Goal: Information Seeking & Learning: Find specific fact

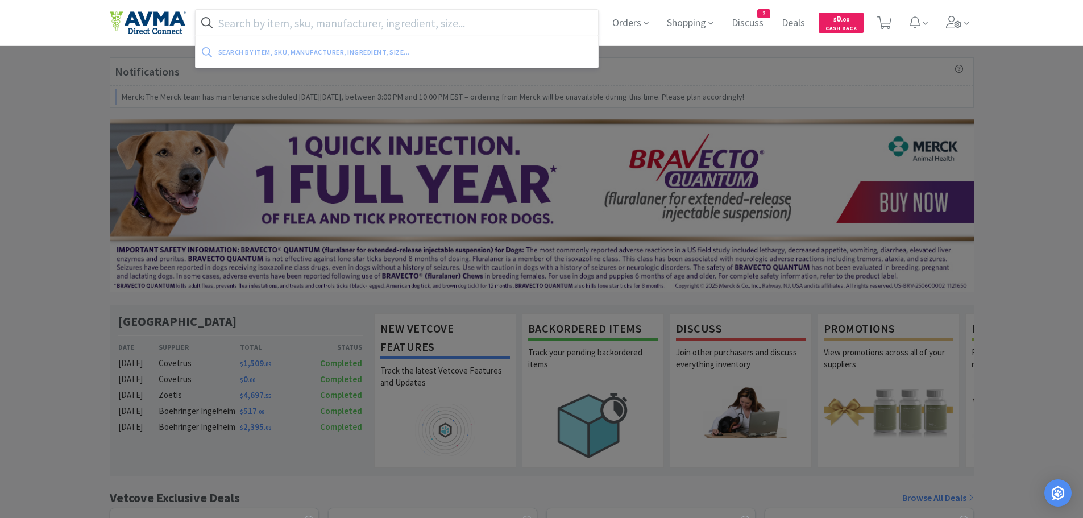
click at [259, 26] on input "text" at bounding box center [397, 23] width 403 height 26
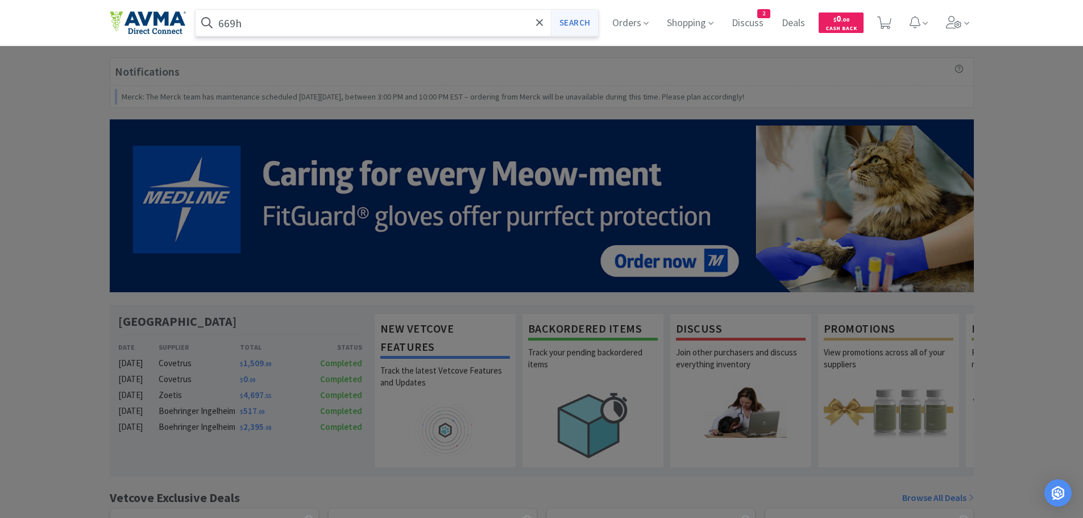
click at [571, 24] on button "Search" at bounding box center [574, 23] width 47 height 26
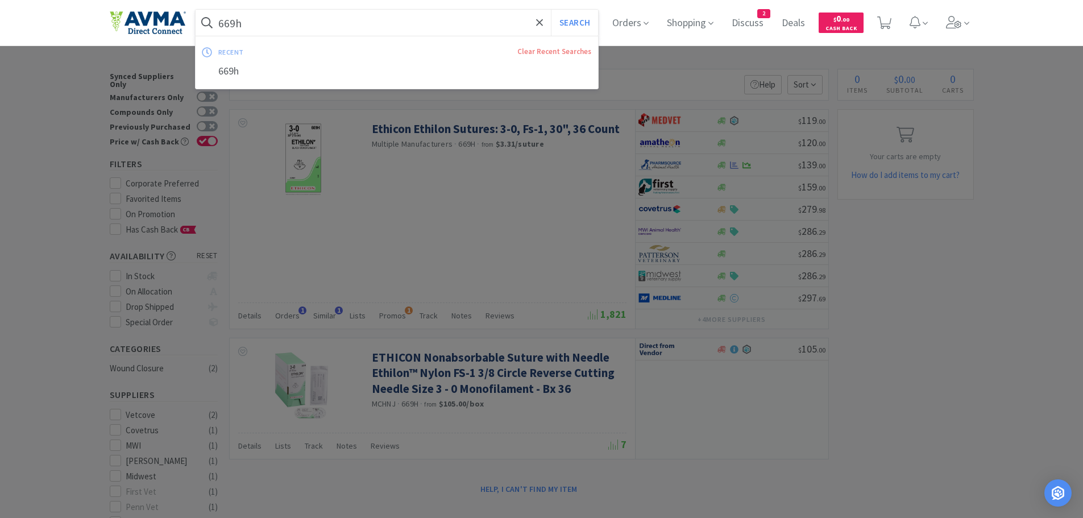
click at [272, 16] on input "669h" at bounding box center [397, 23] width 403 height 26
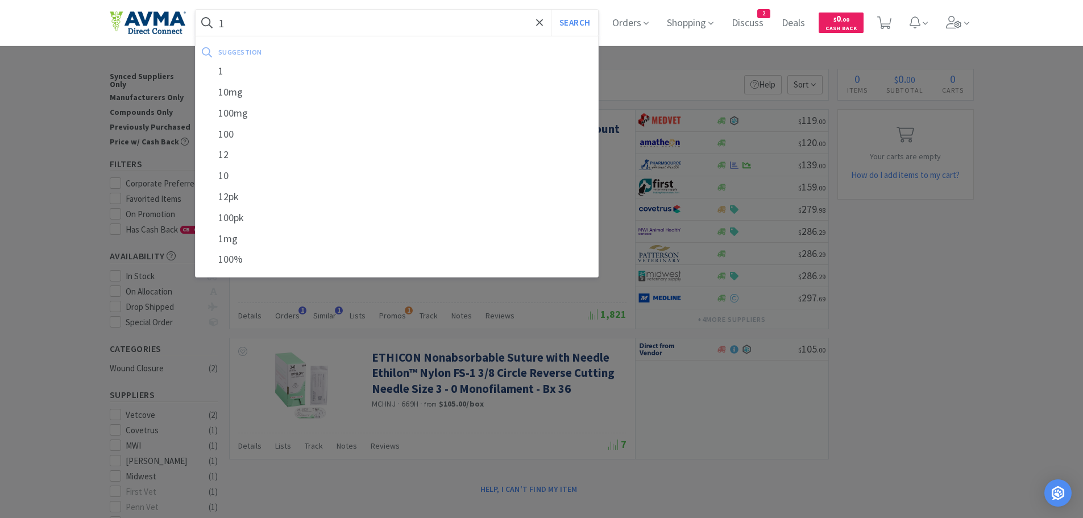
click at [753, 439] on div at bounding box center [541, 259] width 1083 height 518
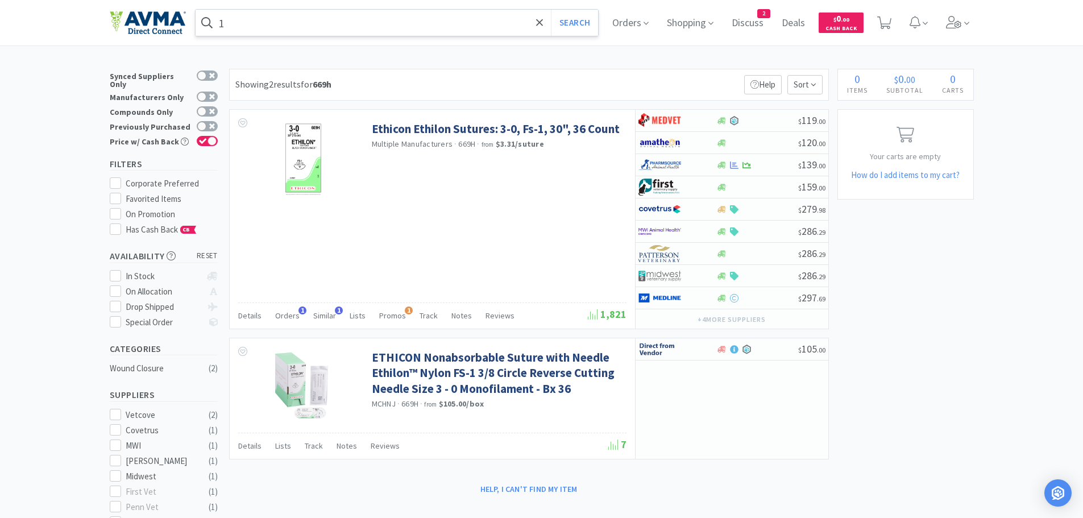
click at [246, 24] on input "1" at bounding box center [397, 23] width 403 height 26
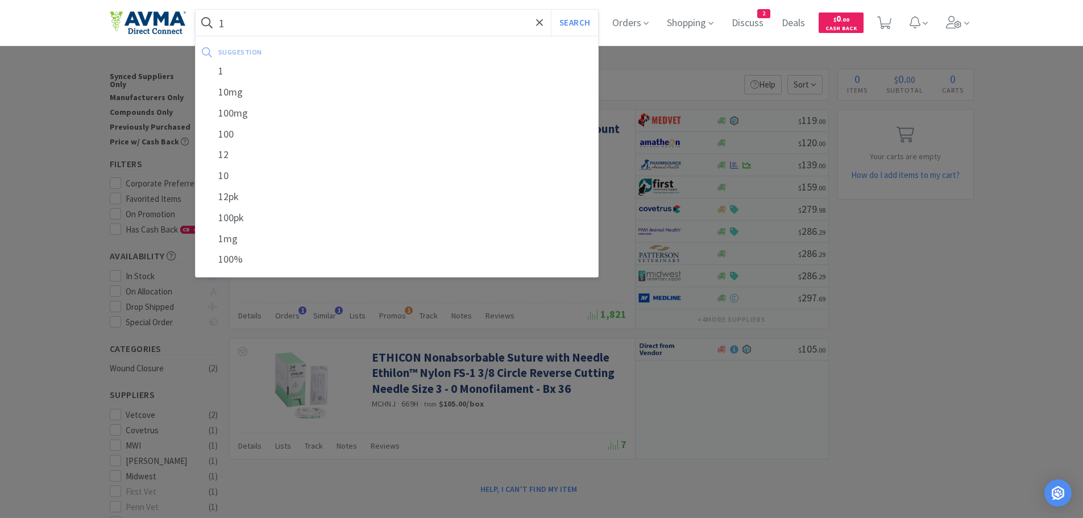
click at [246, 24] on input "1" at bounding box center [397, 23] width 403 height 26
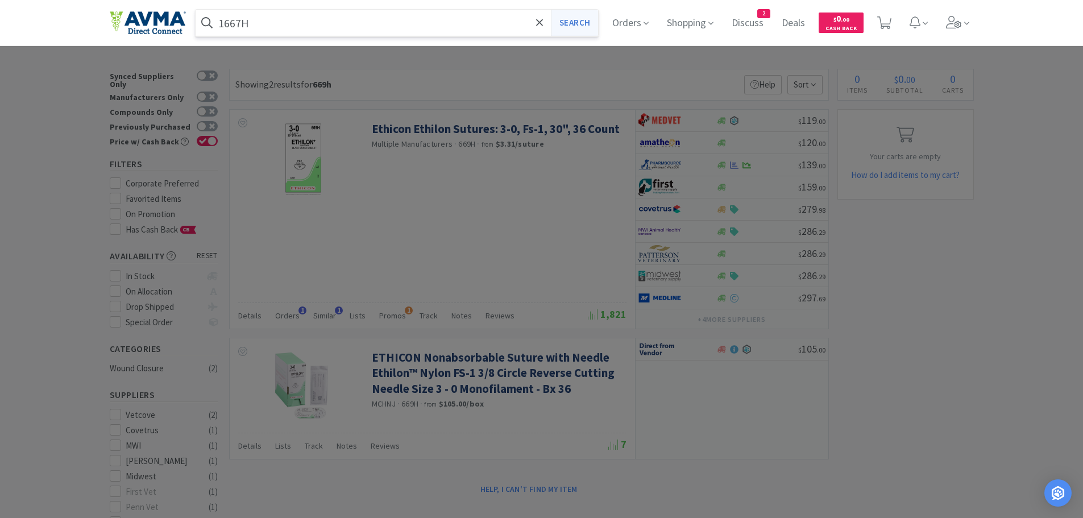
click at [580, 23] on button "Search" at bounding box center [574, 23] width 47 height 26
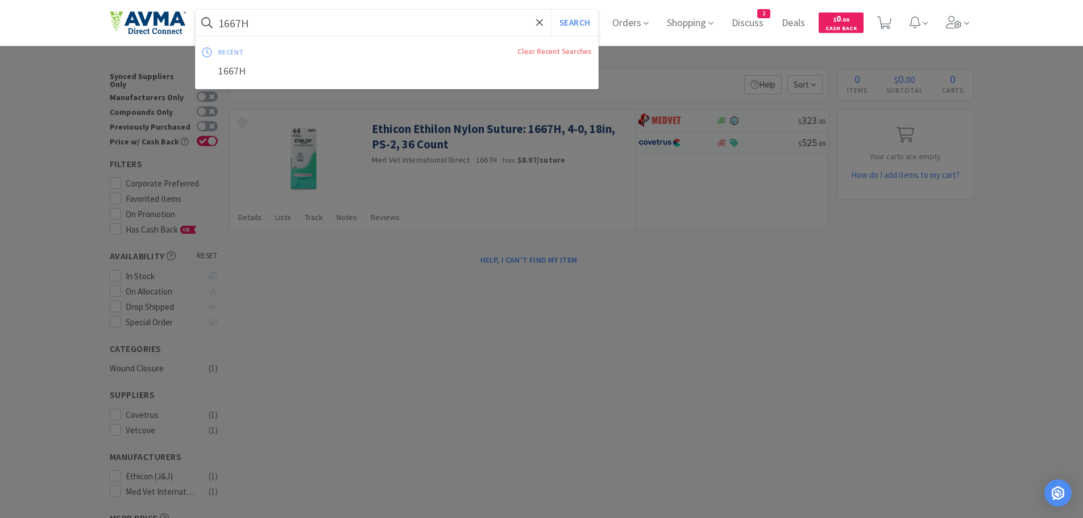
click at [301, 14] on input "1667H" at bounding box center [397, 23] width 403 height 26
click at [297, 16] on input "1667H" at bounding box center [397, 23] width 403 height 26
click at [275, 23] on input "1667H" at bounding box center [397, 23] width 403 height 26
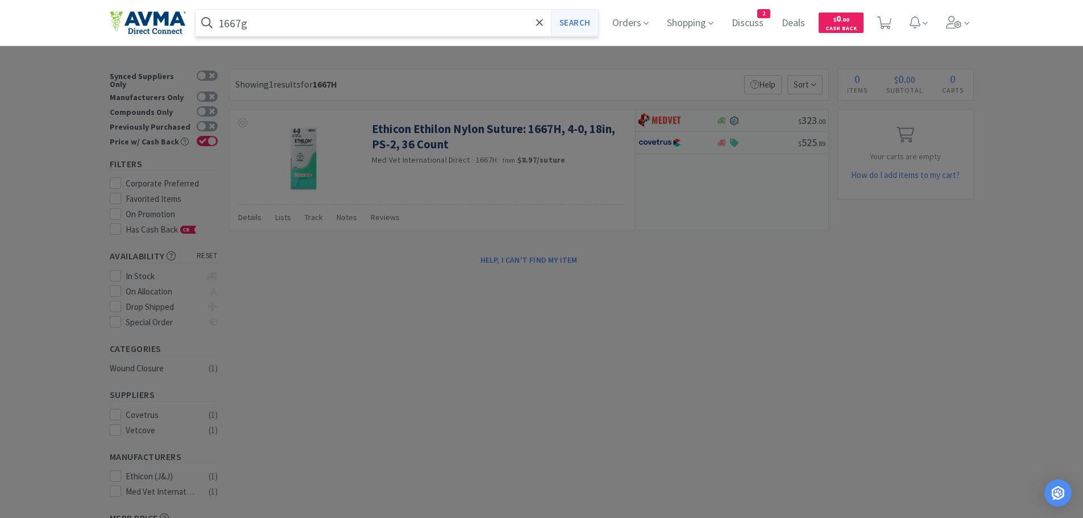
click at [573, 26] on button "Search" at bounding box center [574, 23] width 47 height 26
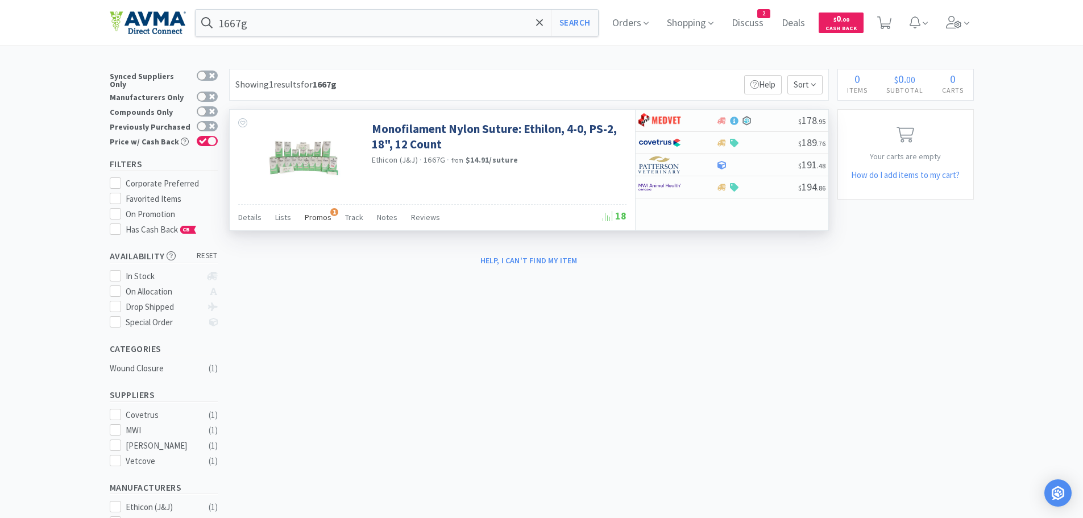
click at [318, 218] on span "Promos" at bounding box center [318, 217] width 27 height 10
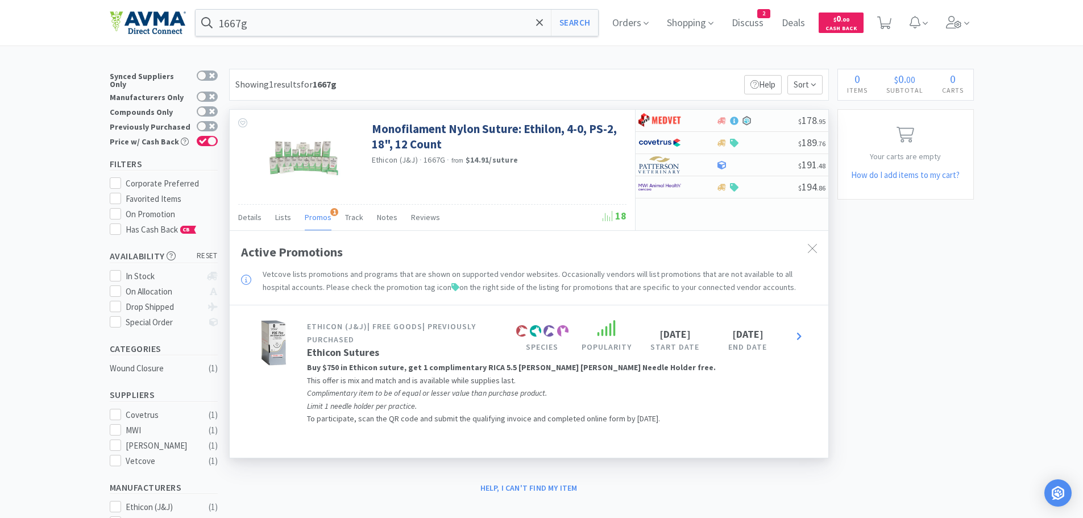
click at [318, 218] on span "Promos" at bounding box center [318, 217] width 27 height 10
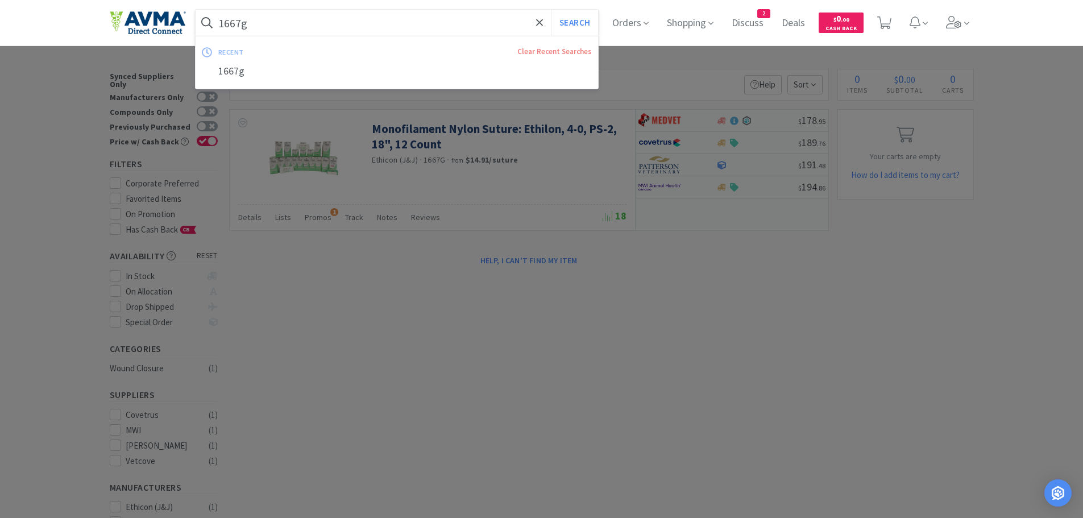
click at [333, 24] on input "1667g" at bounding box center [397, 23] width 403 height 26
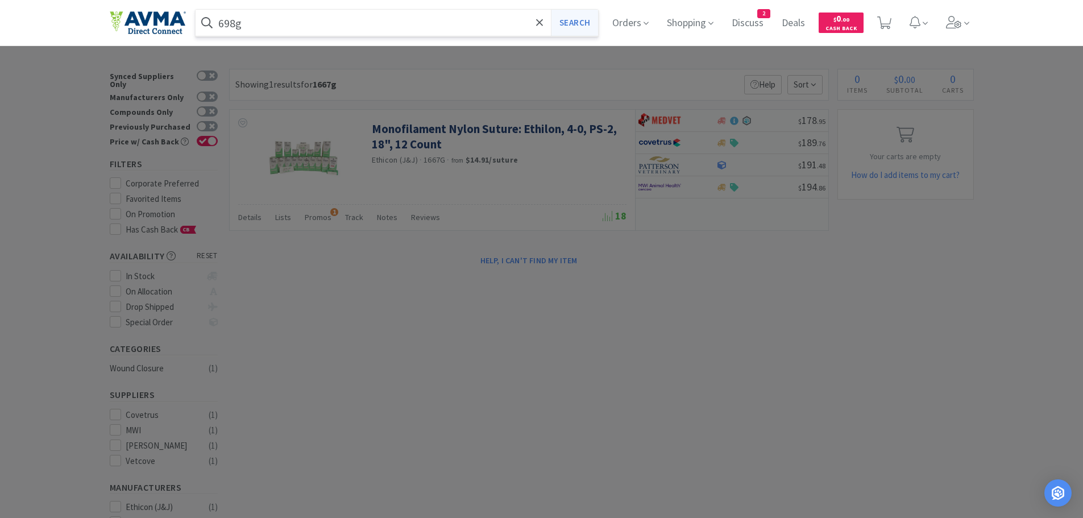
click at [573, 20] on button "Search" at bounding box center [574, 23] width 47 height 26
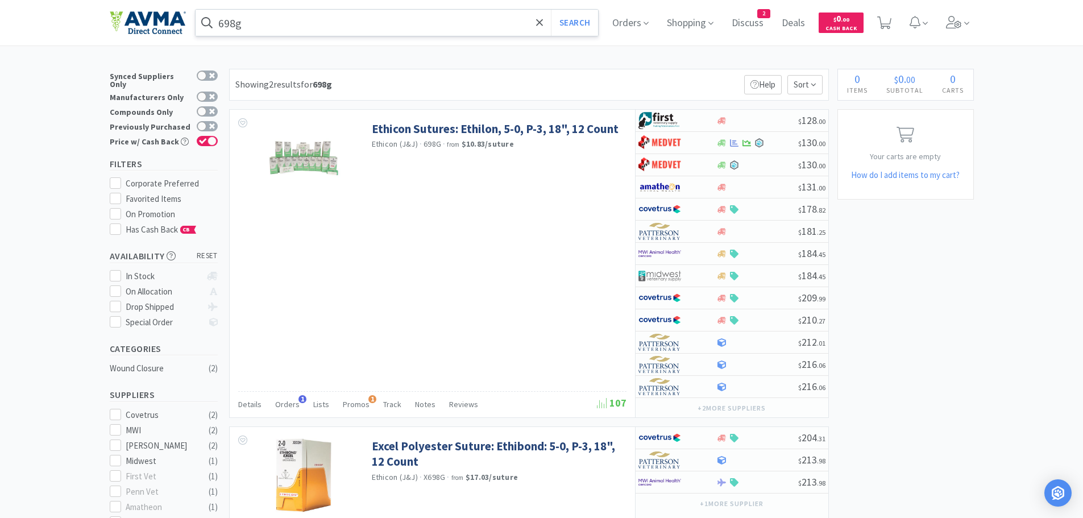
click at [251, 32] on input "698g" at bounding box center [397, 23] width 403 height 26
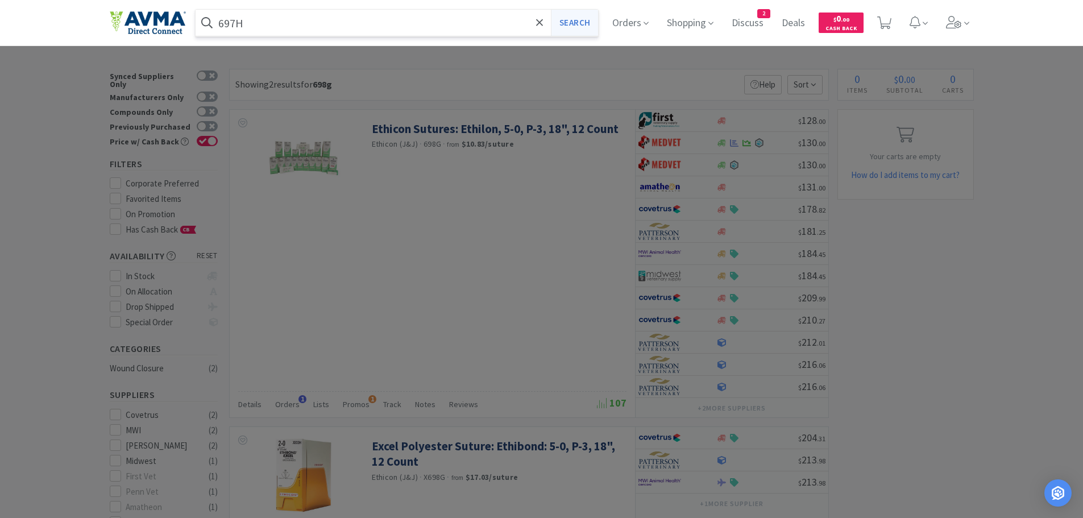
click at [578, 26] on button "Search" at bounding box center [574, 23] width 47 height 26
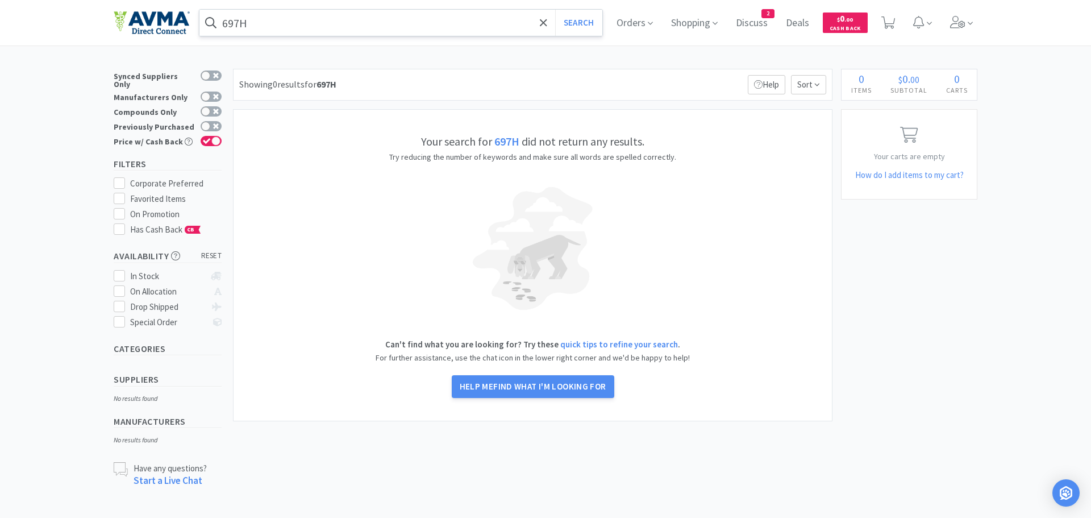
click at [250, 26] on input "697H" at bounding box center [400, 23] width 403 height 26
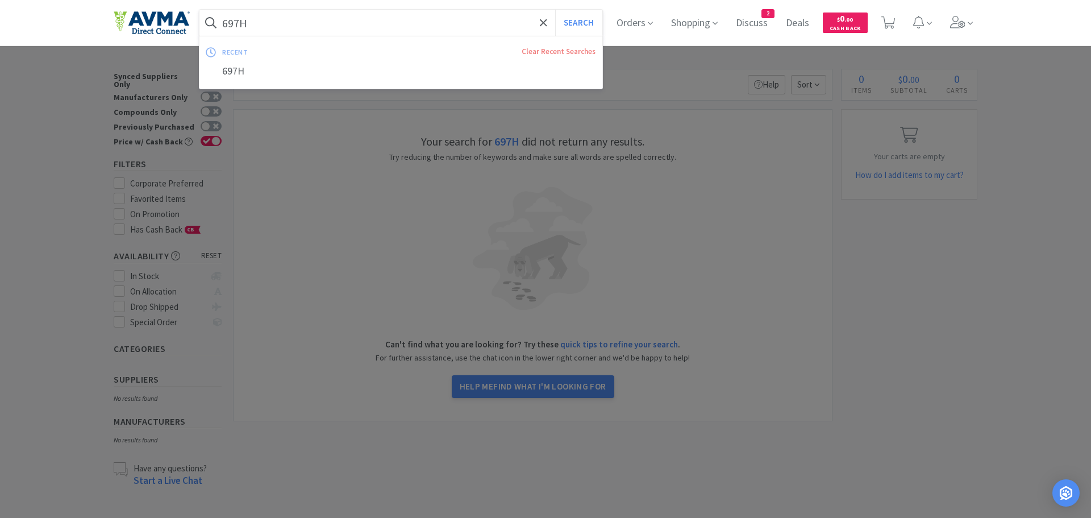
click at [251, 24] on input "697H" at bounding box center [400, 23] width 403 height 26
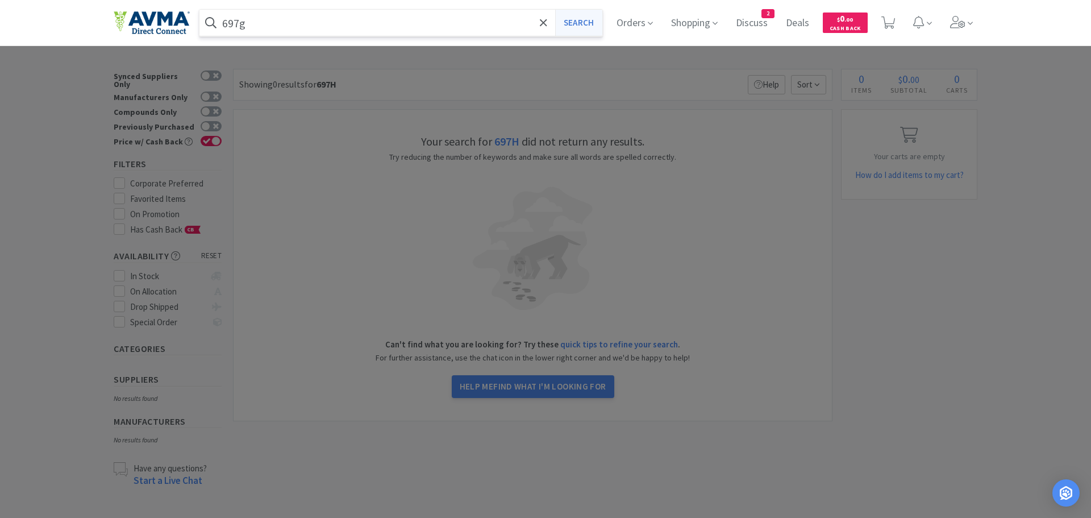
click at [587, 16] on button "Search" at bounding box center [578, 23] width 47 height 26
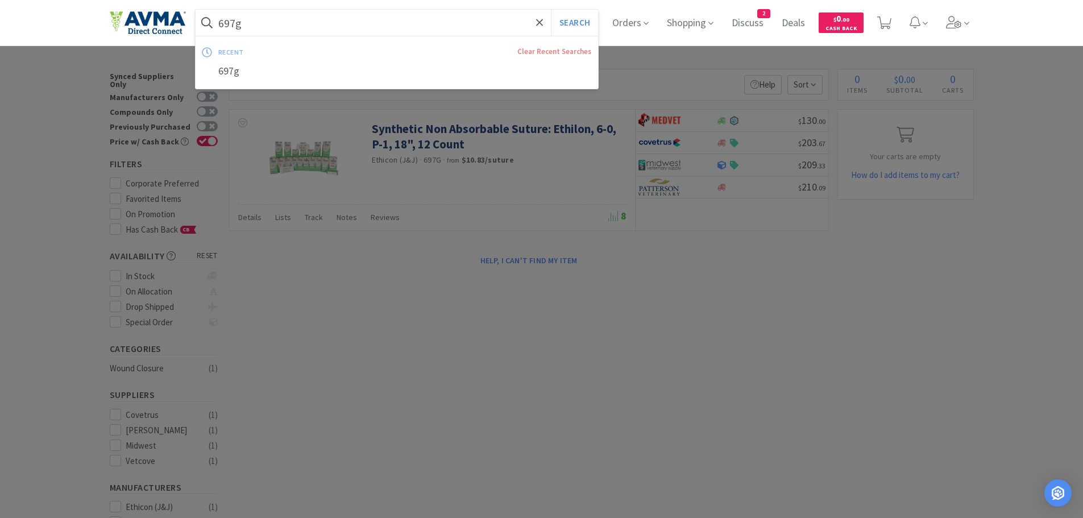
click at [328, 23] on input "697g" at bounding box center [397, 23] width 403 height 26
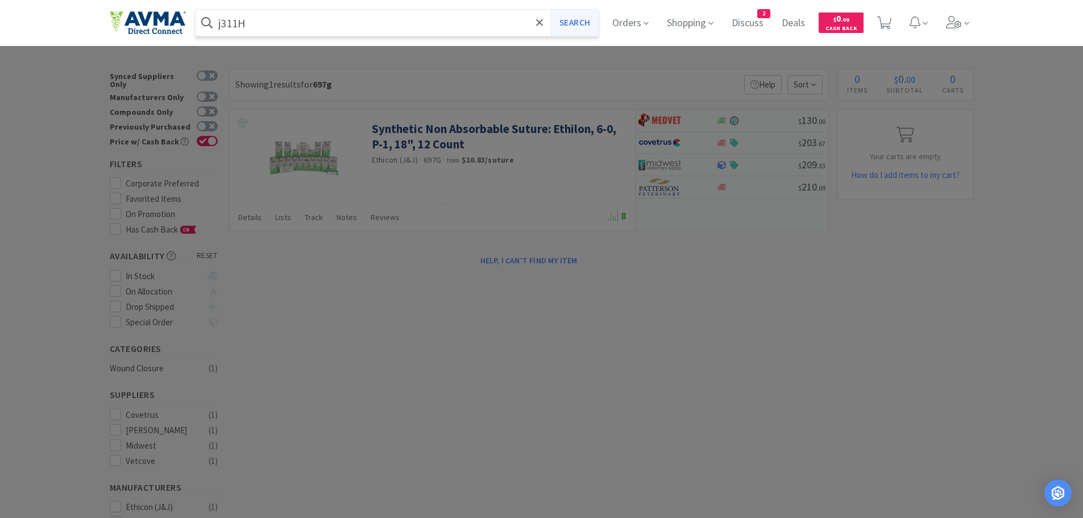
type input "j311H"
click at [577, 28] on button "Search" at bounding box center [574, 23] width 47 height 26
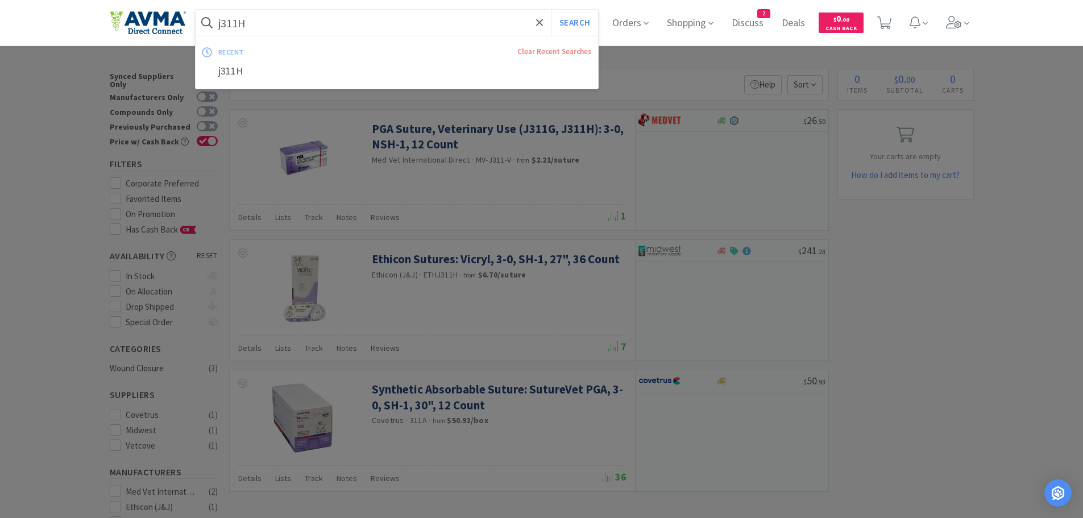
click at [290, 24] on input "j311H" at bounding box center [397, 23] width 403 height 26
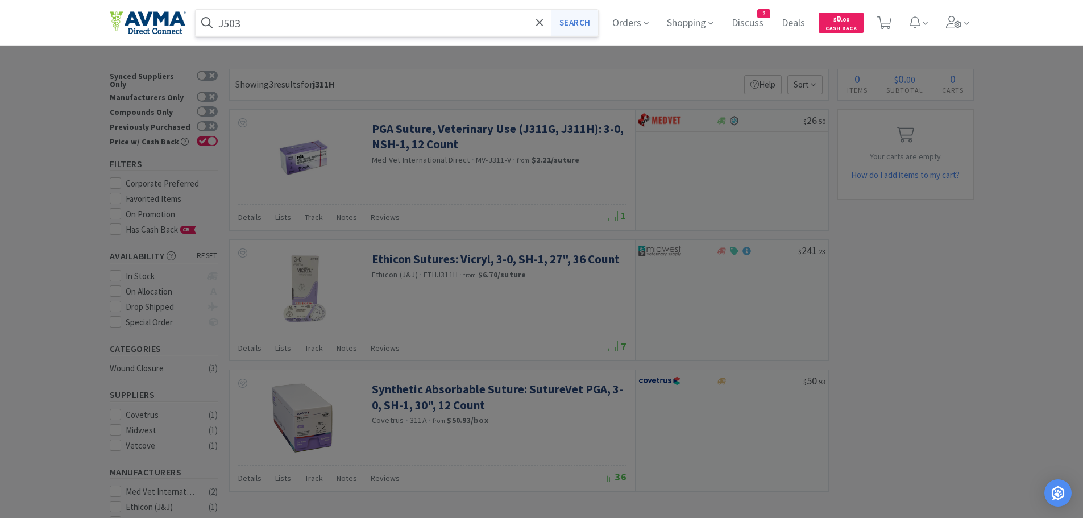
type input "J503"
drag, startPoint x: 579, startPoint y: 23, endPoint x: 572, endPoint y: 23, distance: 7.4
click at [577, 23] on button "Search" at bounding box center [574, 23] width 47 height 26
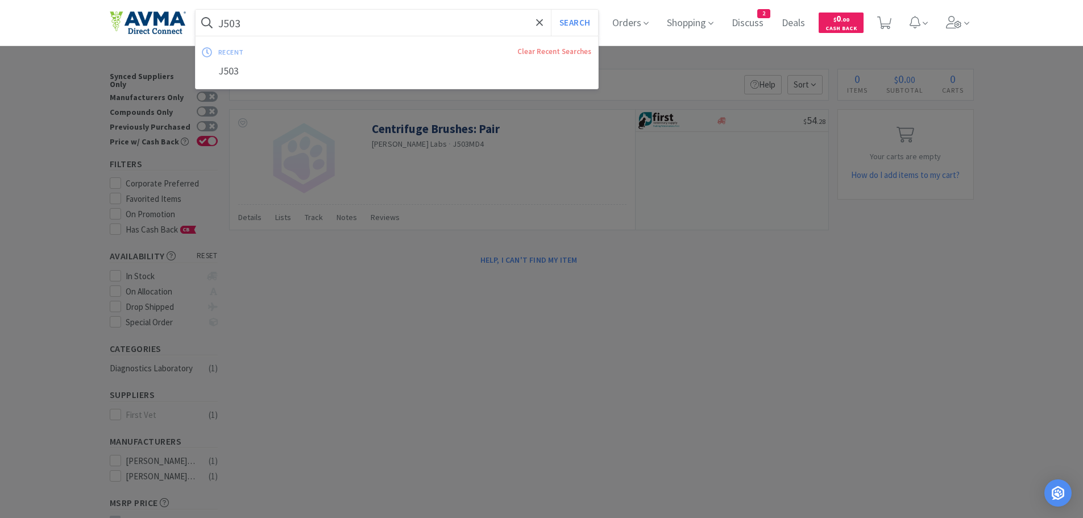
click at [287, 22] on input "J503" at bounding box center [397, 23] width 403 height 26
